Goal: Information Seeking & Learning: Learn about a topic

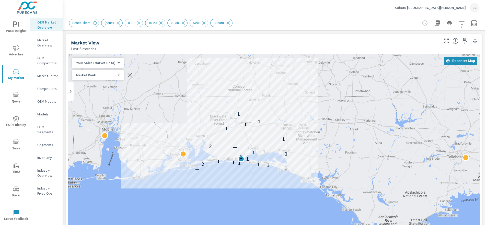
scroll to position [746, 0]
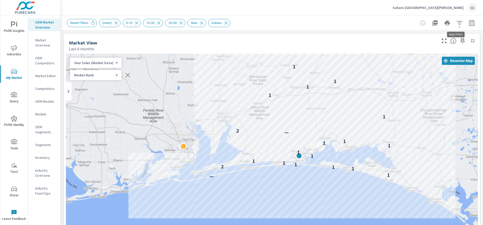
click at [458, 23] on icon "button" at bounding box center [459, 23] width 6 height 6
click at [458, 23] on body "PURE Insights Advertise My Market Query PURE Identity Tools Tier2 Driver Leave …" at bounding box center [241, 112] width 483 height 225
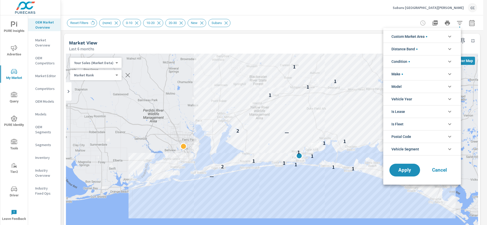
click at [426, 50] on li "Distance Band" at bounding box center [422, 49] width 78 height 13
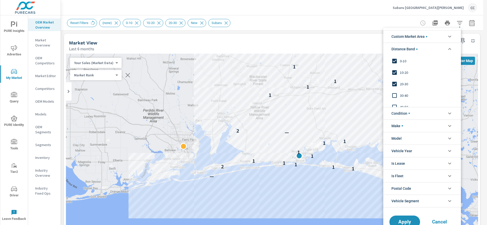
click at [402, 96] on span "30-40" at bounding box center [428, 95] width 56 height 6
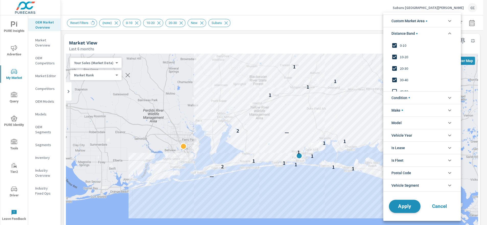
click at [406, 205] on span "Apply" at bounding box center [404, 206] width 21 height 5
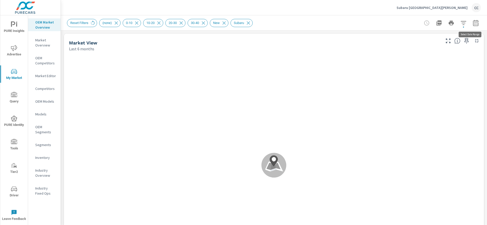
click at [472, 21] on icon "button" at bounding box center [475, 23] width 6 height 6
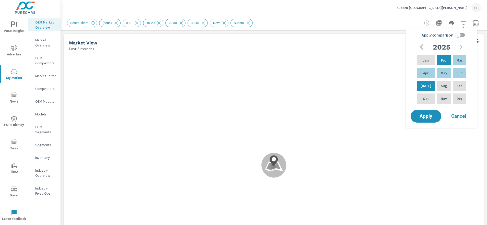
click at [455, 37] on input "Apply comparison" at bounding box center [457, 35] width 29 height 10
checkbox input "true"
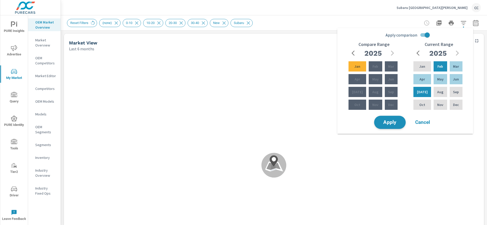
click at [400, 123] on button "Apply" at bounding box center [390, 122] width 32 height 13
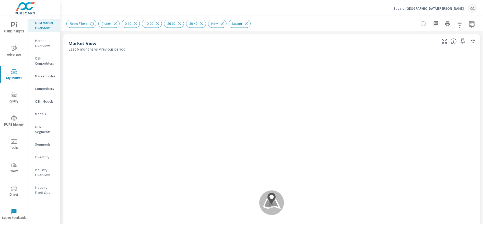
scroll to position [0, 0]
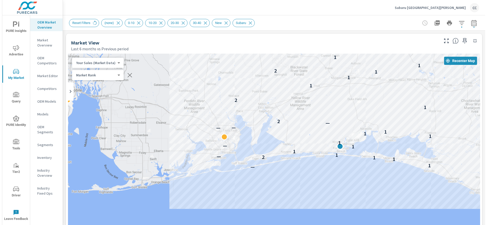
scroll to position [746, 0]
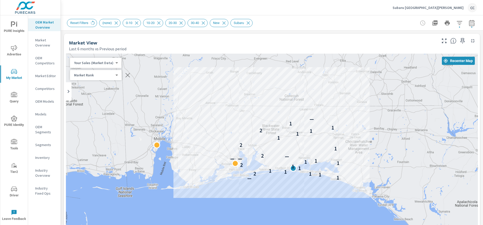
drag, startPoint x: 302, startPoint y: 173, endPoint x: 273, endPoint y: 184, distance: 30.4
click at [273, 184] on div "— 1 1 1 2 1 1 1 1 2 1 1 1 — — — 2 1 2 1 1 1 2 1 1 —" at bounding box center [272, 196] width 412 height 284
